Goal: Task Accomplishment & Management: Use online tool/utility

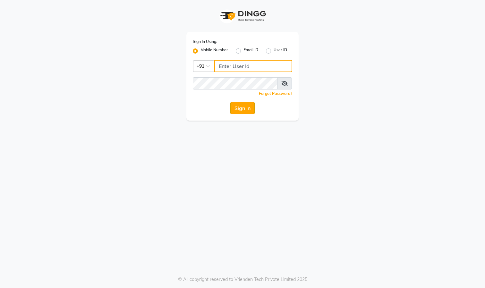
type input "9324525471"
click at [239, 107] on button "Sign In" at bounding box center [242, 108] width 24 height 12
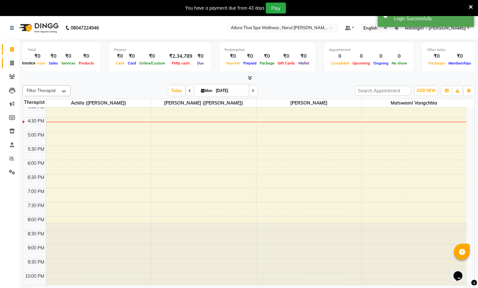
click at [12, 63] on icon at bounding box center [12, 63] width 4 height 5
select select "8529"
select select "service"
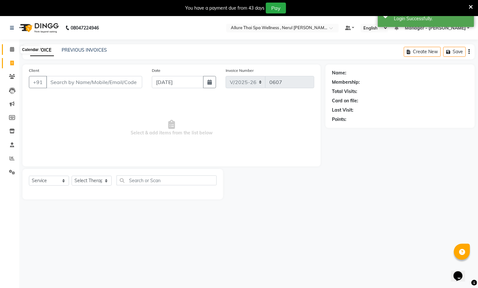
click at [13, 47] on icon at bounding box center [12, 49] width 4 height 5
